Goal: Information Seeking & Learning: Learn about a topic

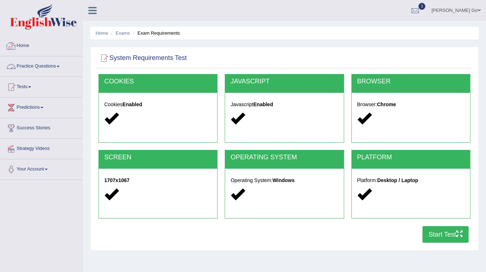
click at [28, 45] on link "Home" at bounding box center [41, 45] width 82 height 18
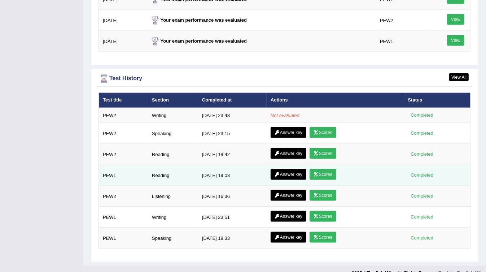
scroll to position [939, 0]
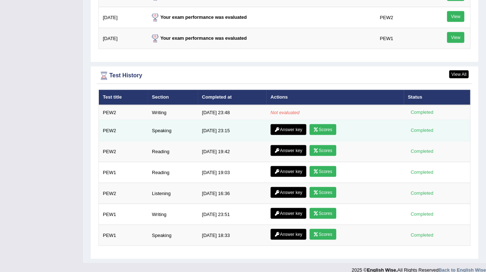
click at [288, 124] on link "Answer key" at bounding box center [289, 129] width 36 height 11
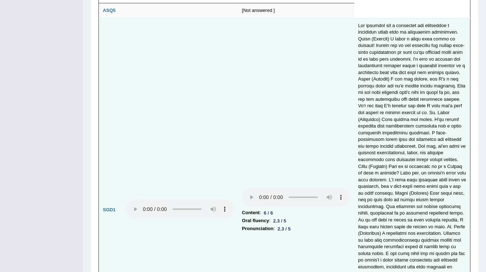
scroll to position [1993, 0]
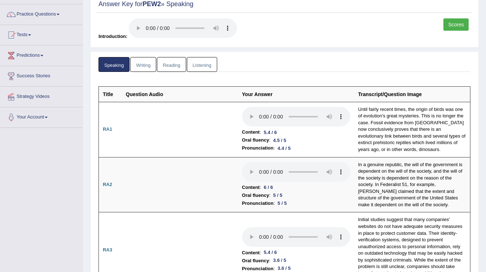
scroll to position [0, 0]
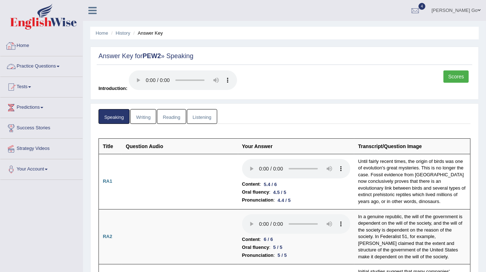
click at [35, 50] on link "Home" at bounding box center [41, 45] width 82 height 18
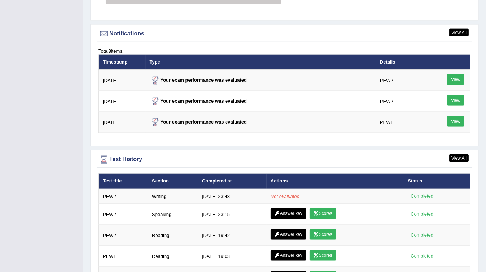
scroll to position [939, 0]
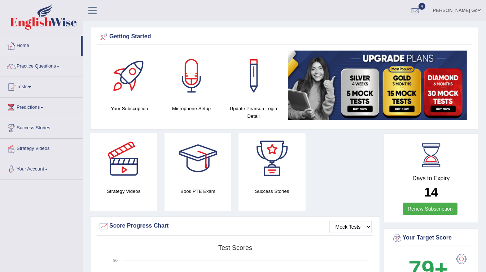
click at [45, 65] on link "Practice Questions" at bounding box center [41, 65] width 82 height 18
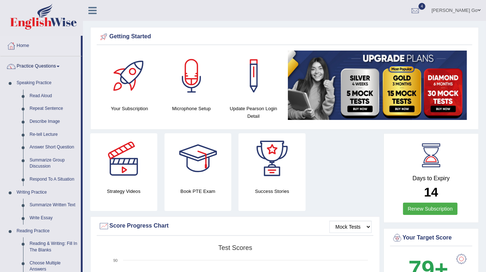
click at [57, 63] on link "Practice Questions" at bounding box center [40, 65] width 81 height 18
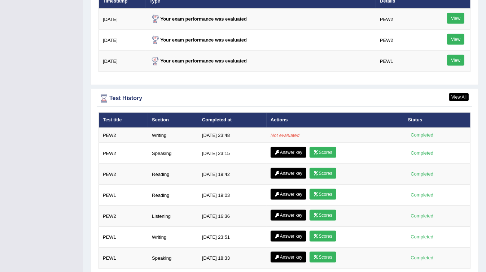
scroll to position [924, 0]
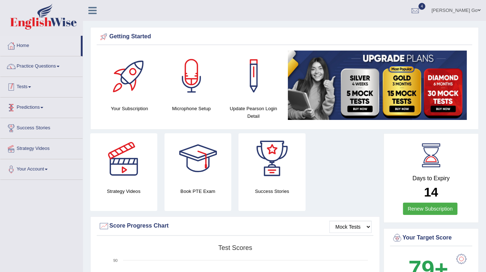
click at [54, 62] on link "Practice Questions" at bounding box center [41, 65] width 82 height 18
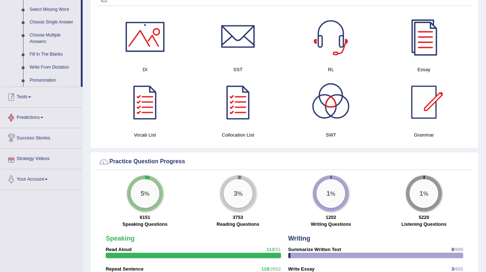
click at [22, 99] on link "Tests" at bounding box center [41, 96] width 82 height 18
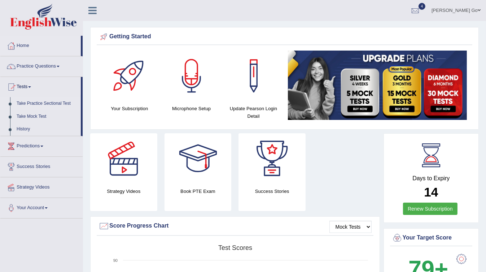
click at [44, 103] on link "Take Practice Sectional Test" at bounding box center [47, 103] width 68 height 13
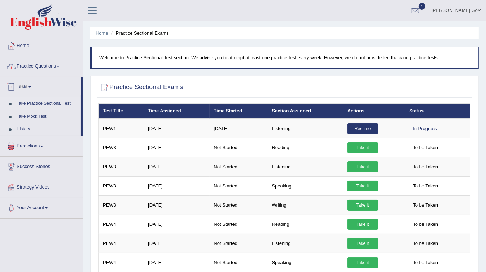
click at [43, 148] on link "Predictions" at bounding box center [41, 145] width 82 height 18
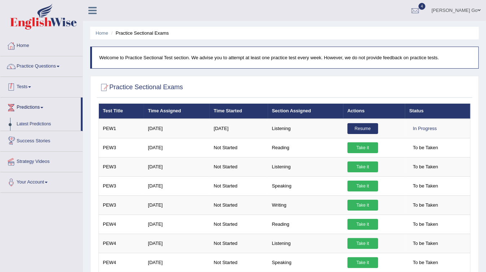
click at [34, 88] on link "Tests" at bounding box center [41, 86] width 82 height 18
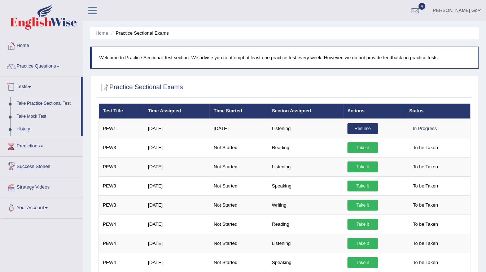
click at [45, 72] on link "Practice Questions" at bounding box center [41, 65] width 82 height 18
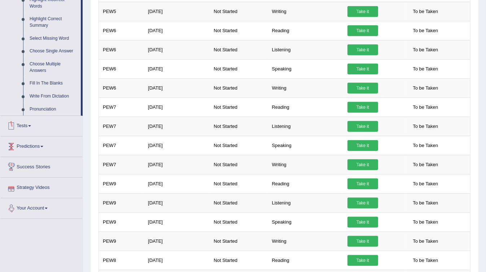
click at [36, 147] on link "Predictions" at bounding box center [41, 146] width 82 height 18
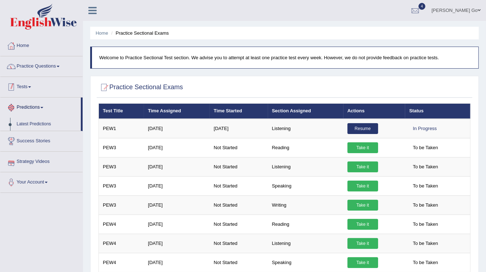
click at [52, 70] on link "Practice Questions" at bounding box center [41, 65] width 82 height 18
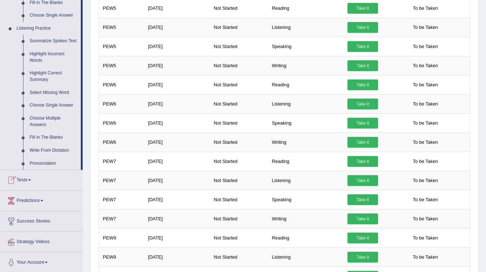
scroll to position [347, 0]
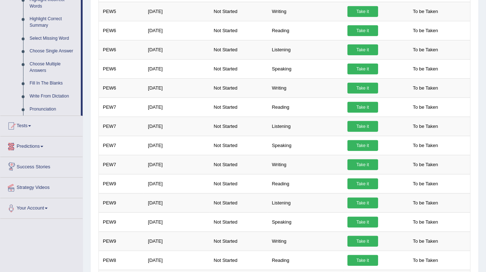
click at [37, 145] on link "Predictions" at bounding box center [41, 146] width 82 height 18
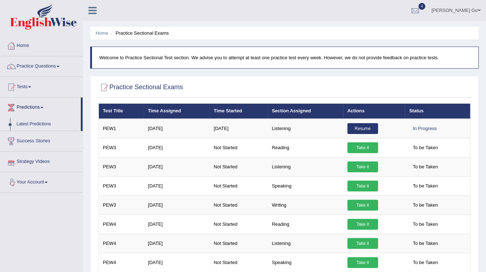
scroll to position [0, 0]
click at [30, 89] on link "Tests" at bounding box center [41, 86] width 82 height 18
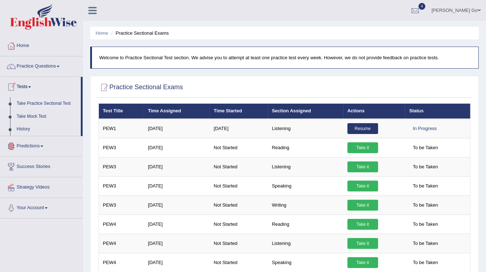
click at [49, 103] on link "Take Practice Sectional Test" at bounding box center [47, 103] width 68 height 13
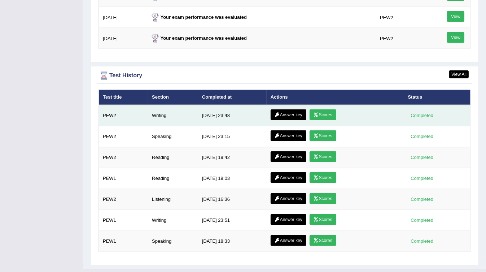
click at [282, 111] on link "Answer key" at bounding box center [289, 114] width 36 height 11
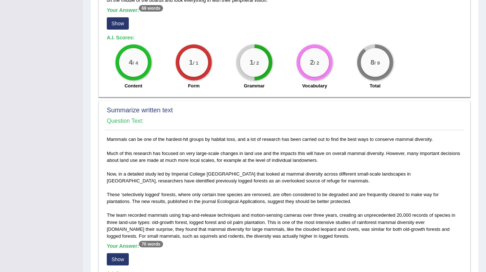
scroll to position [202, 0]
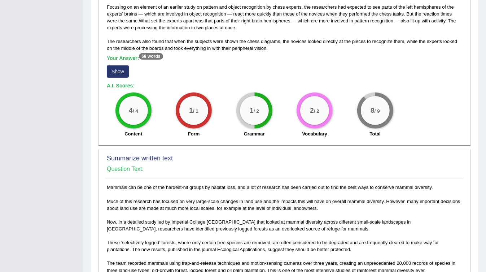
click at [118, 73] on button "Show" at bounding box center [118, 71] width 22 height 12
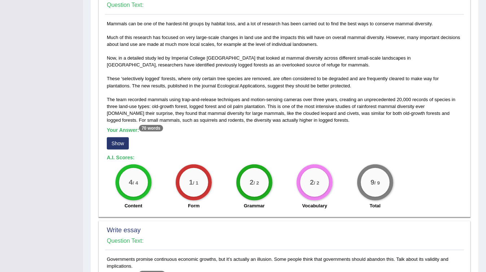
scroll to position [376, 0]
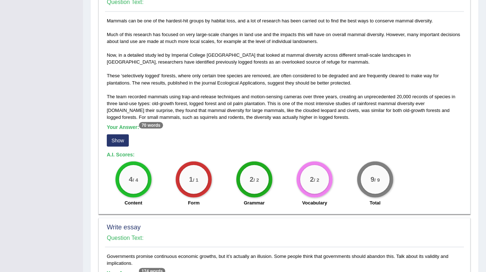
click at [121, 140] on button "Show" at bounding box center [118, 140] width 22 height 12
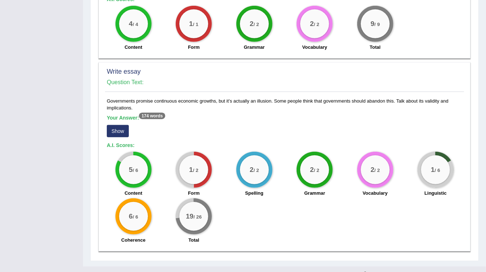
scroll to position [547, 0]
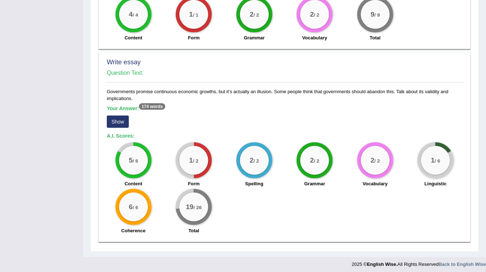
click at [120, 124] on button "Show" at bounding box center [118, 122] width 22 height 12
